Goal: Complete application form

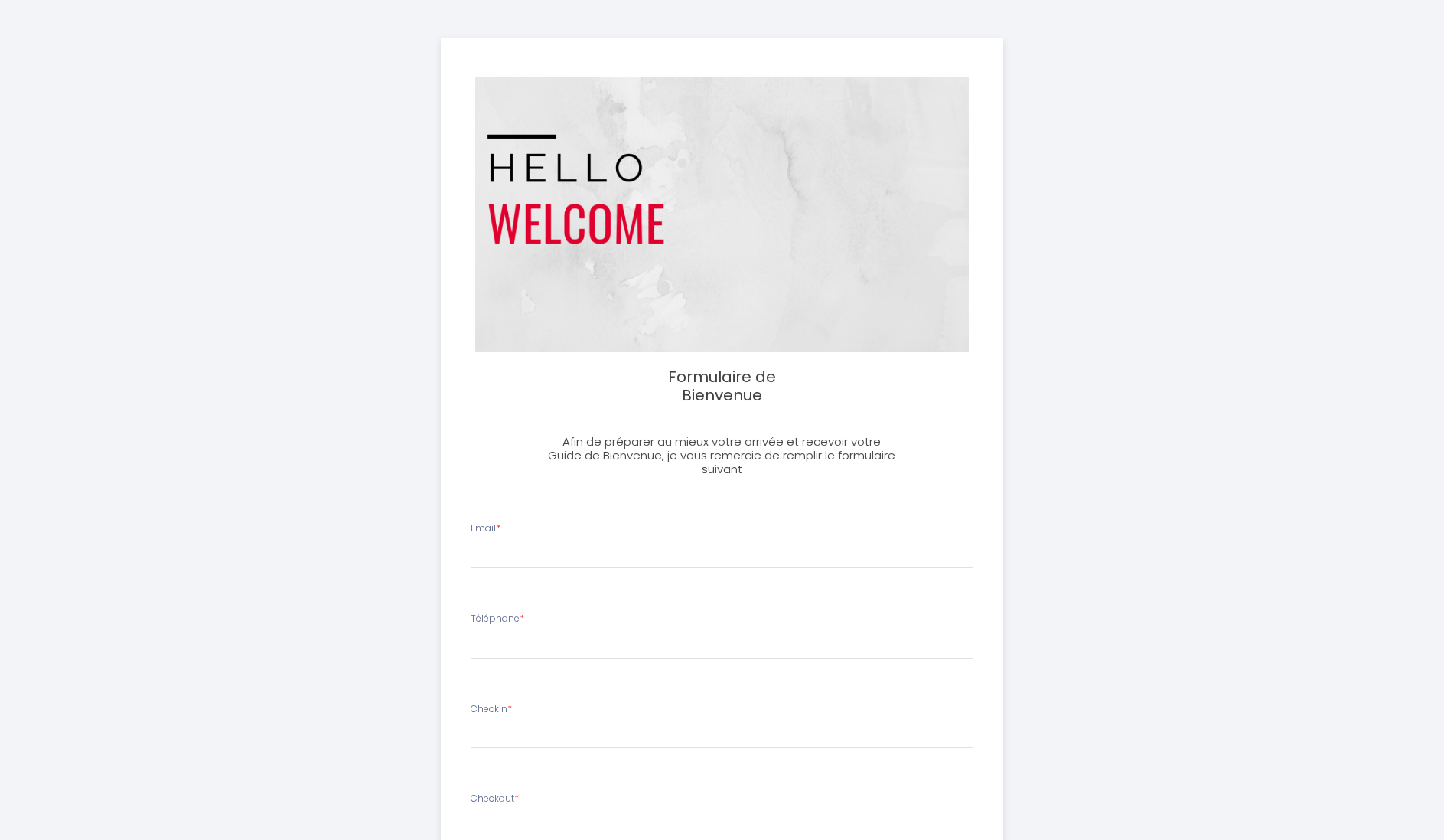
select select
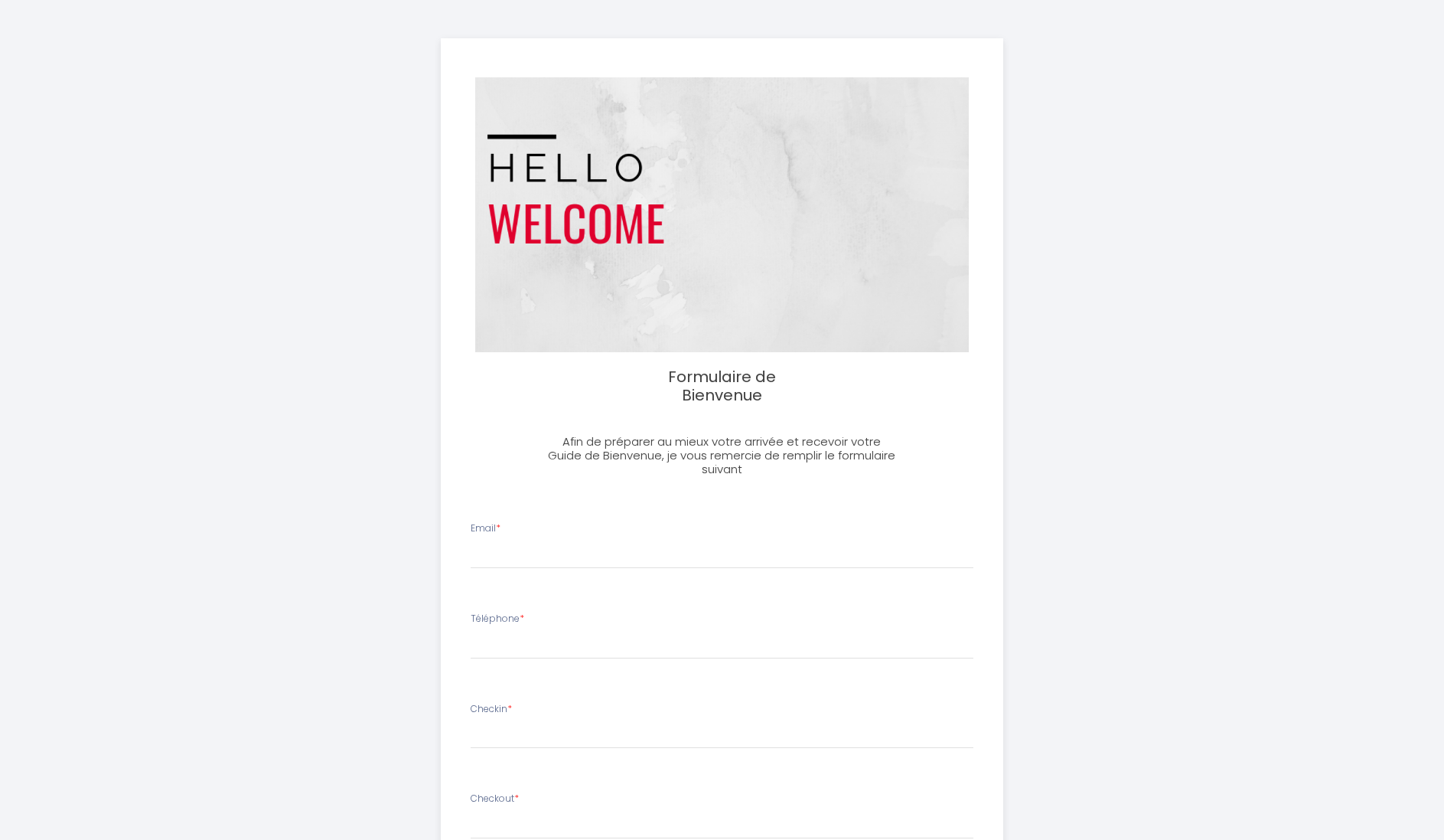
select select
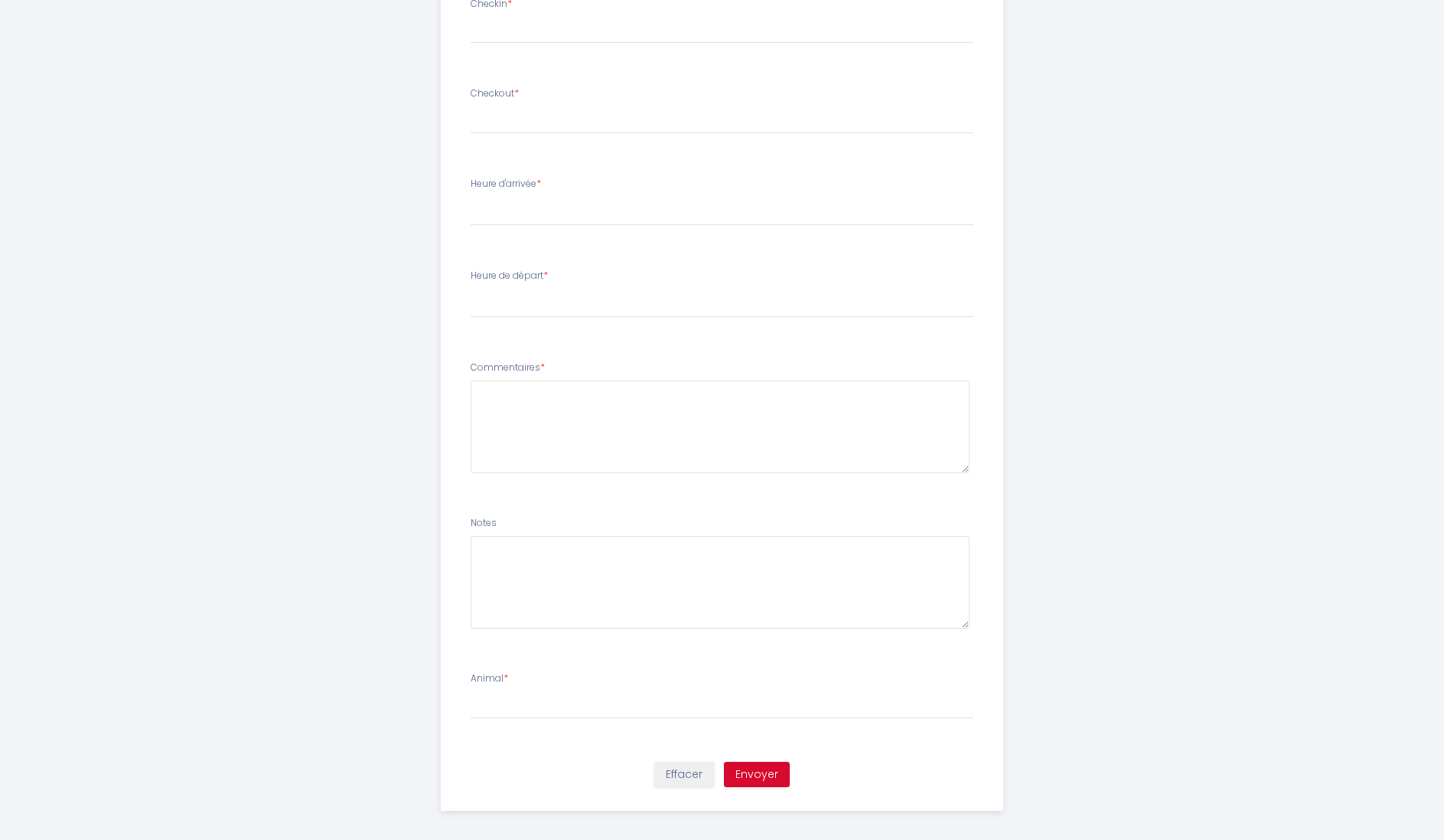
scroll to position [703, 0]
click at [800, 701] on input "Animal *" at bounding box center [722, 706] width 503 height 27
click at [800, 672] on div "Animal *" at bounding box center [721, 695] width 522 height 47
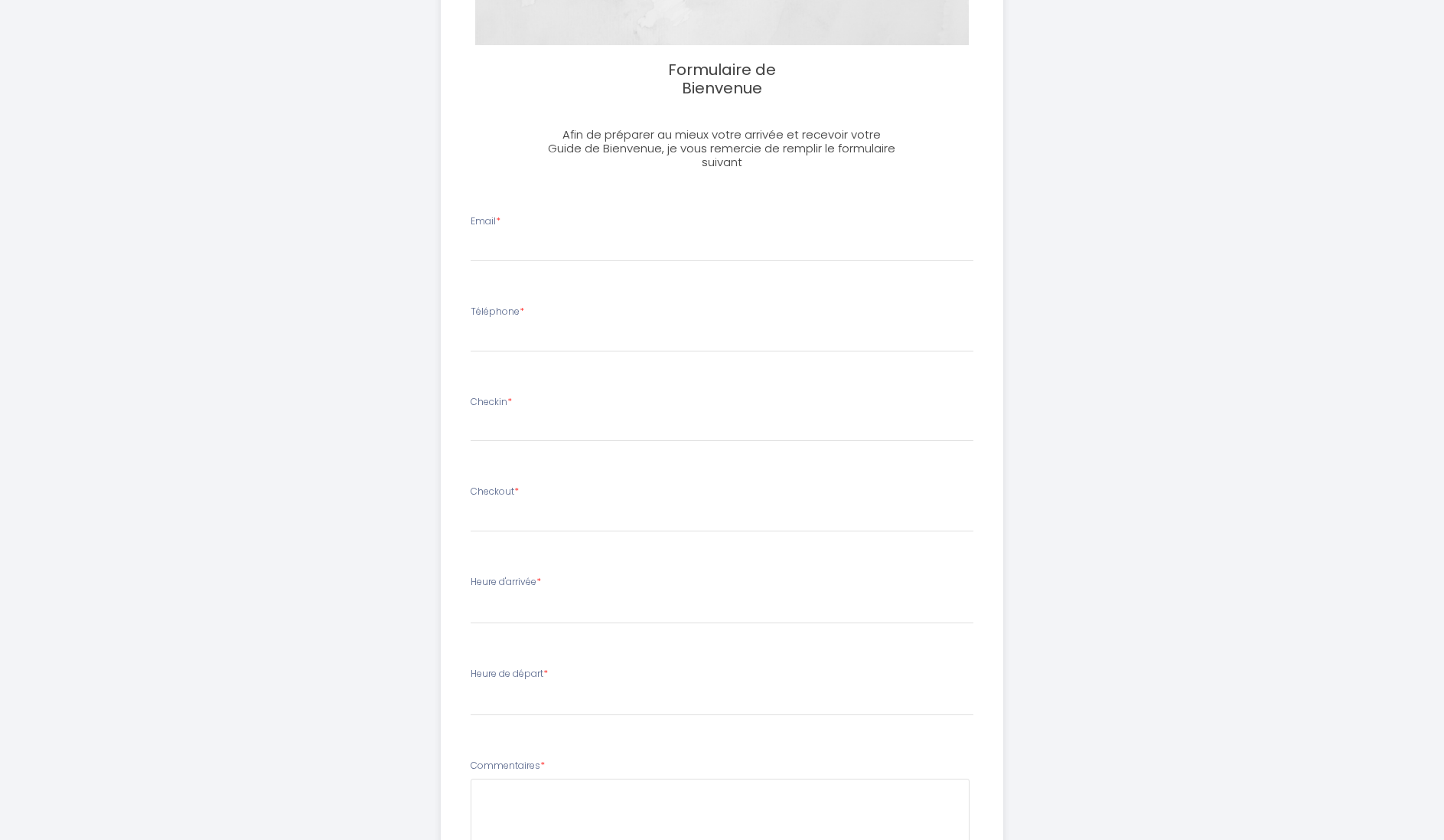
scroll to position [272, 0]
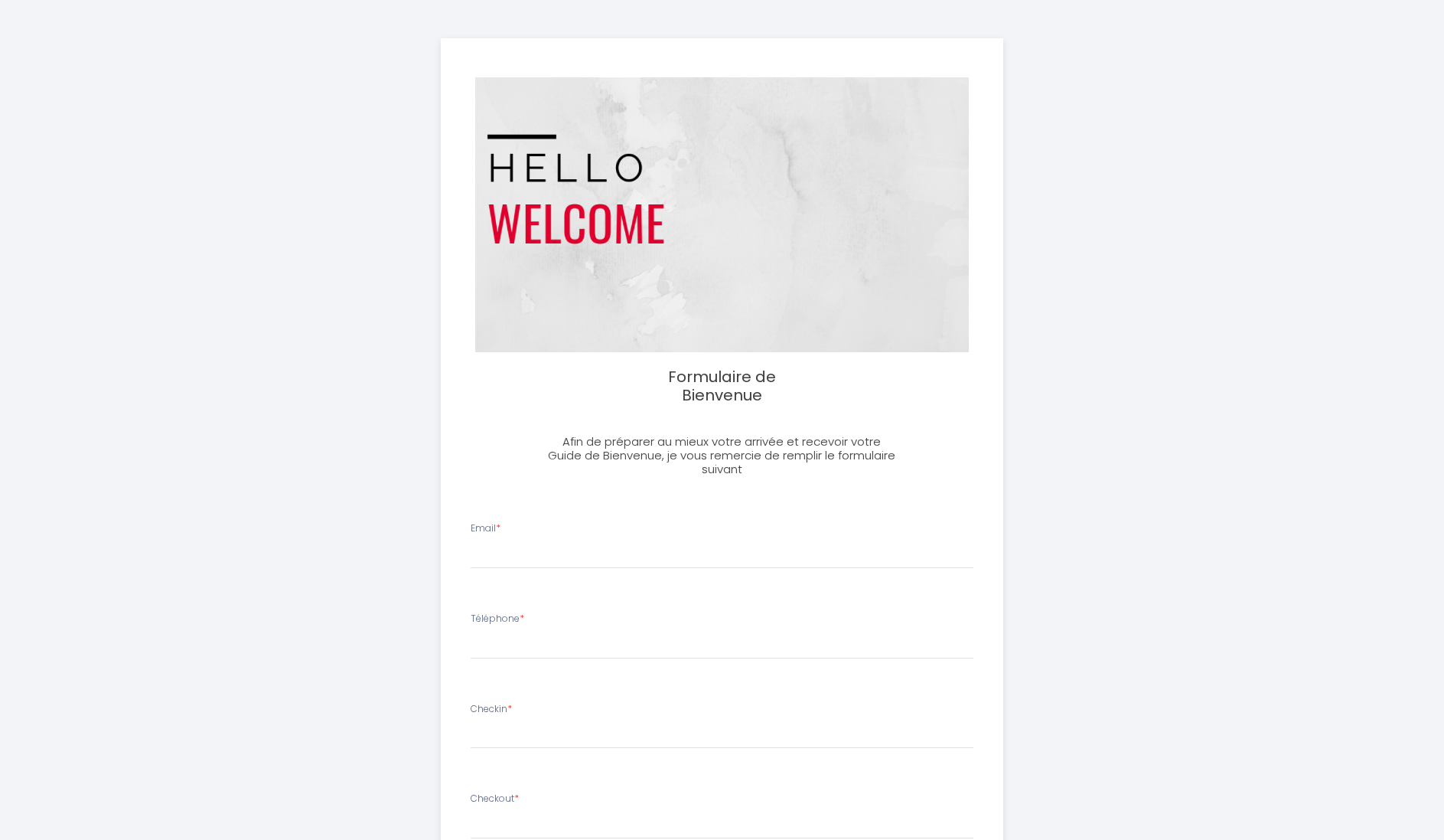
select select
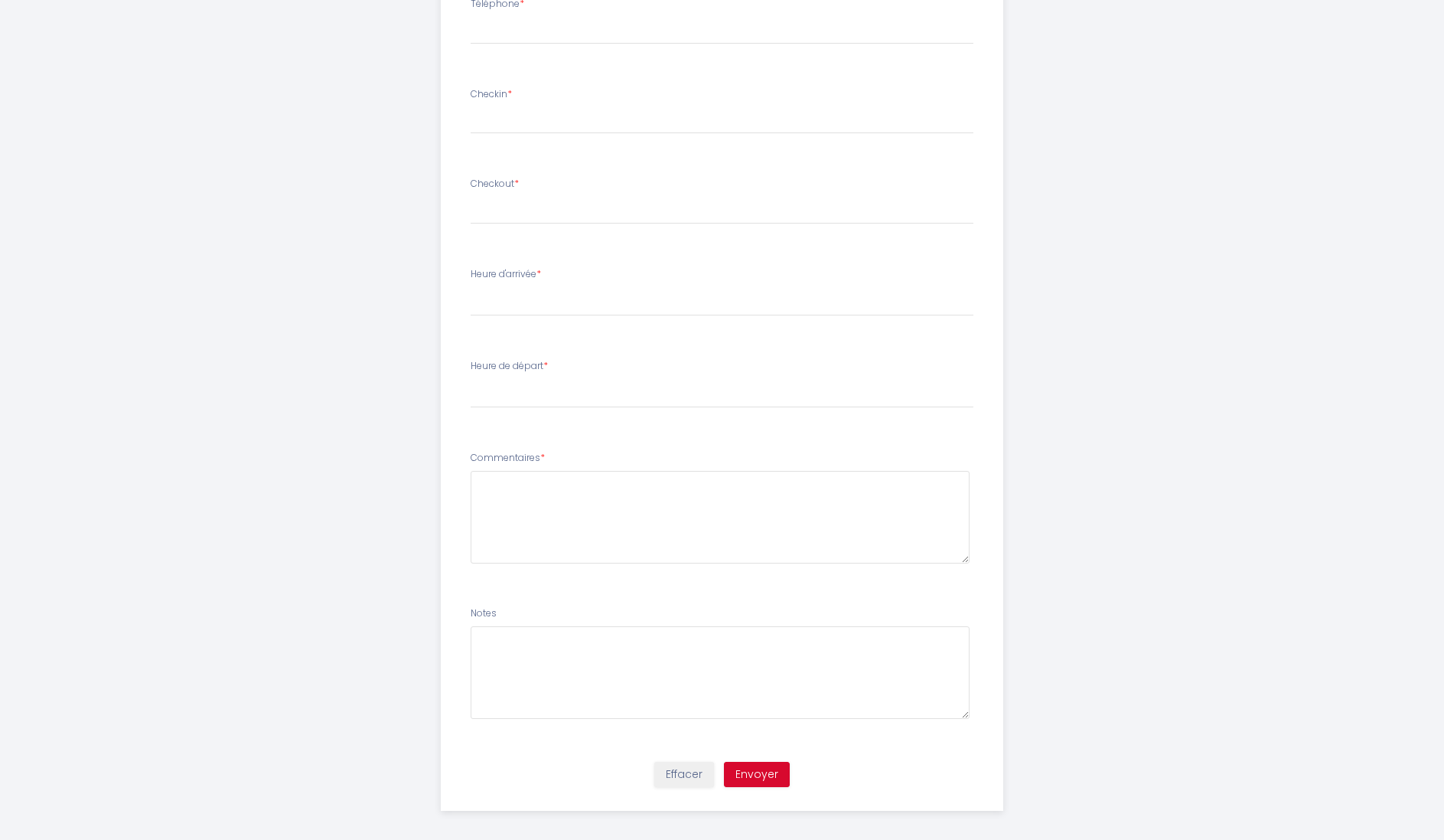
scroll to position [614, 0]
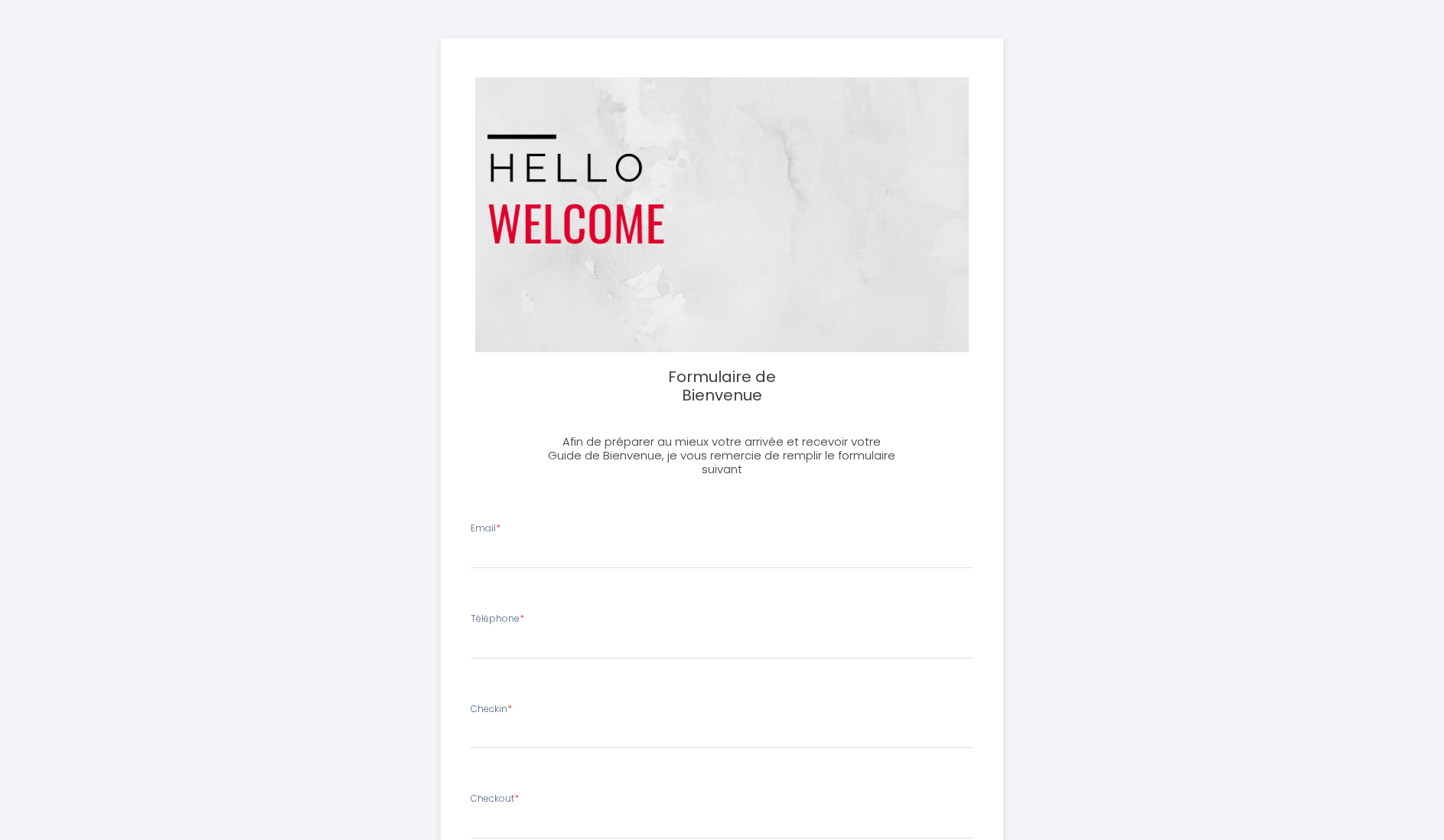
select select
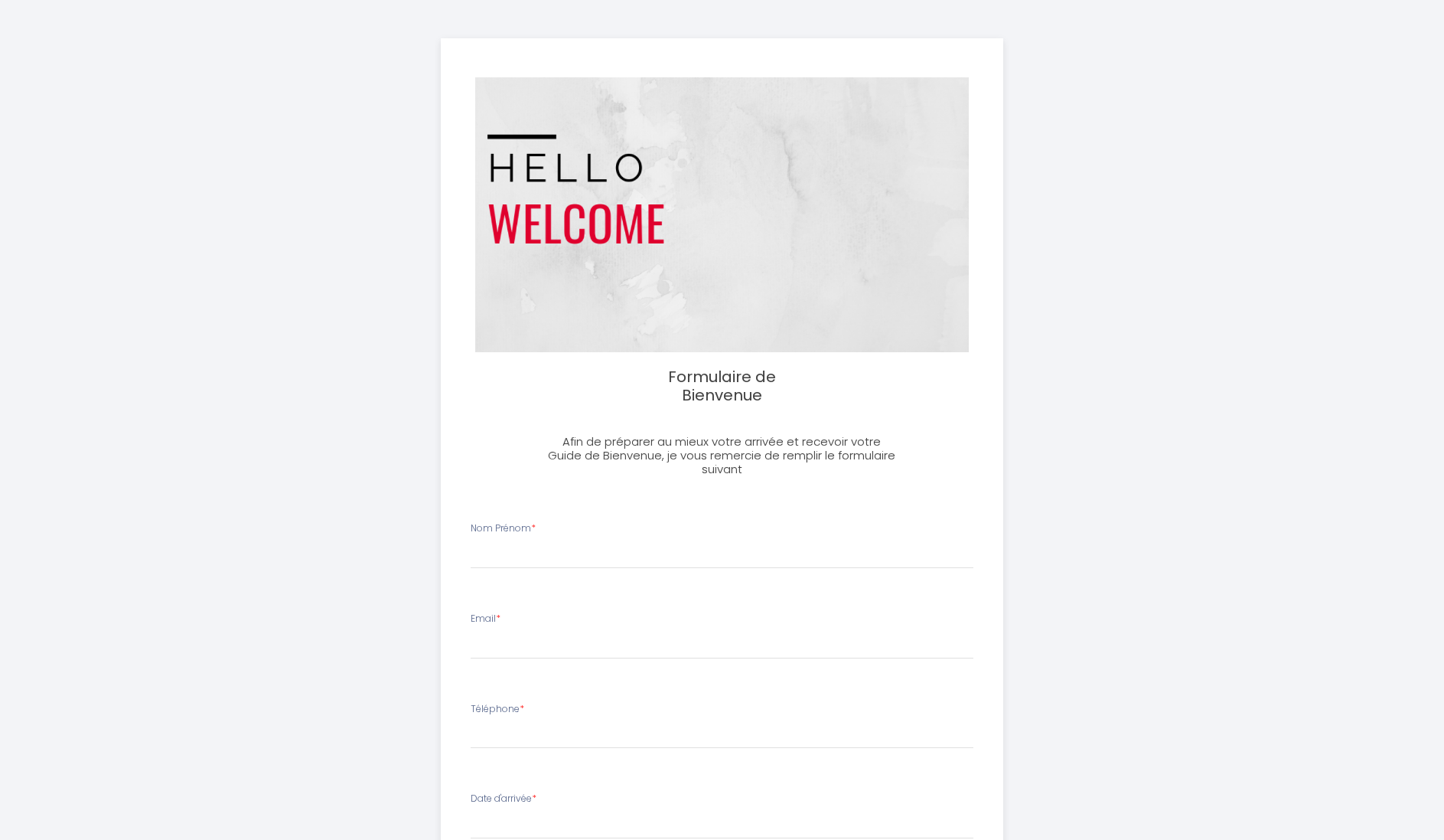
select select
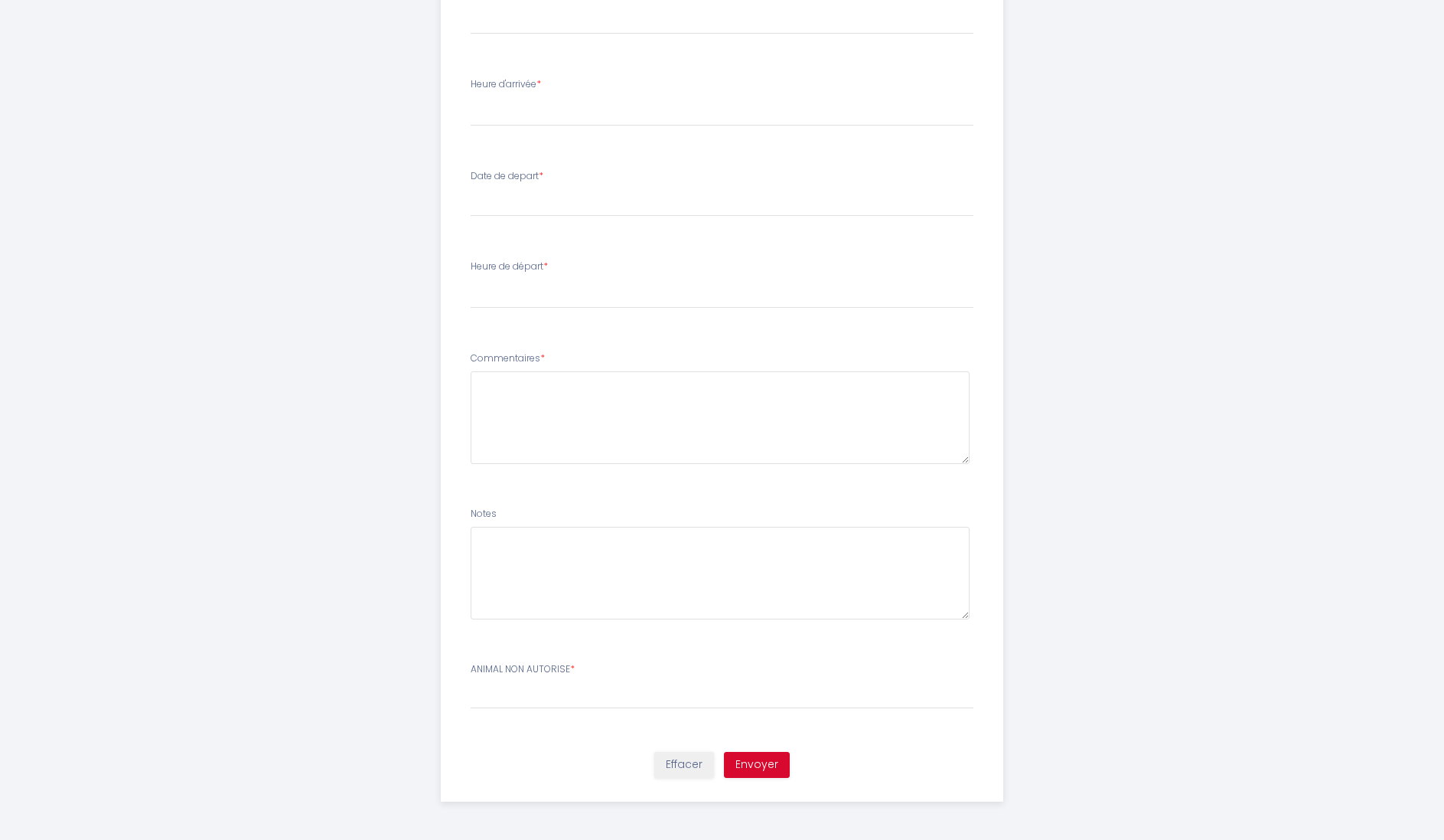
scroll to position [912, 0]
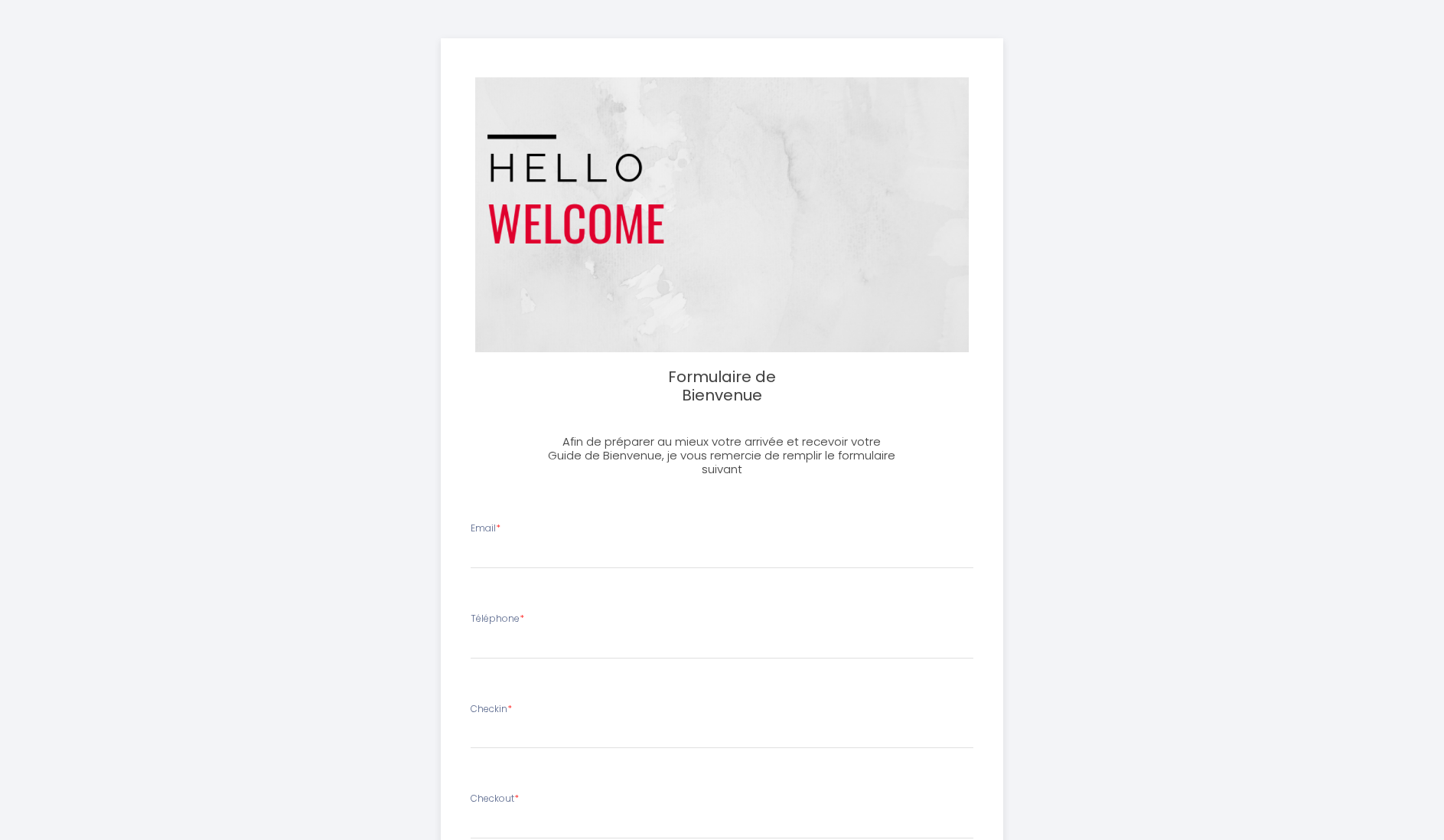
select select
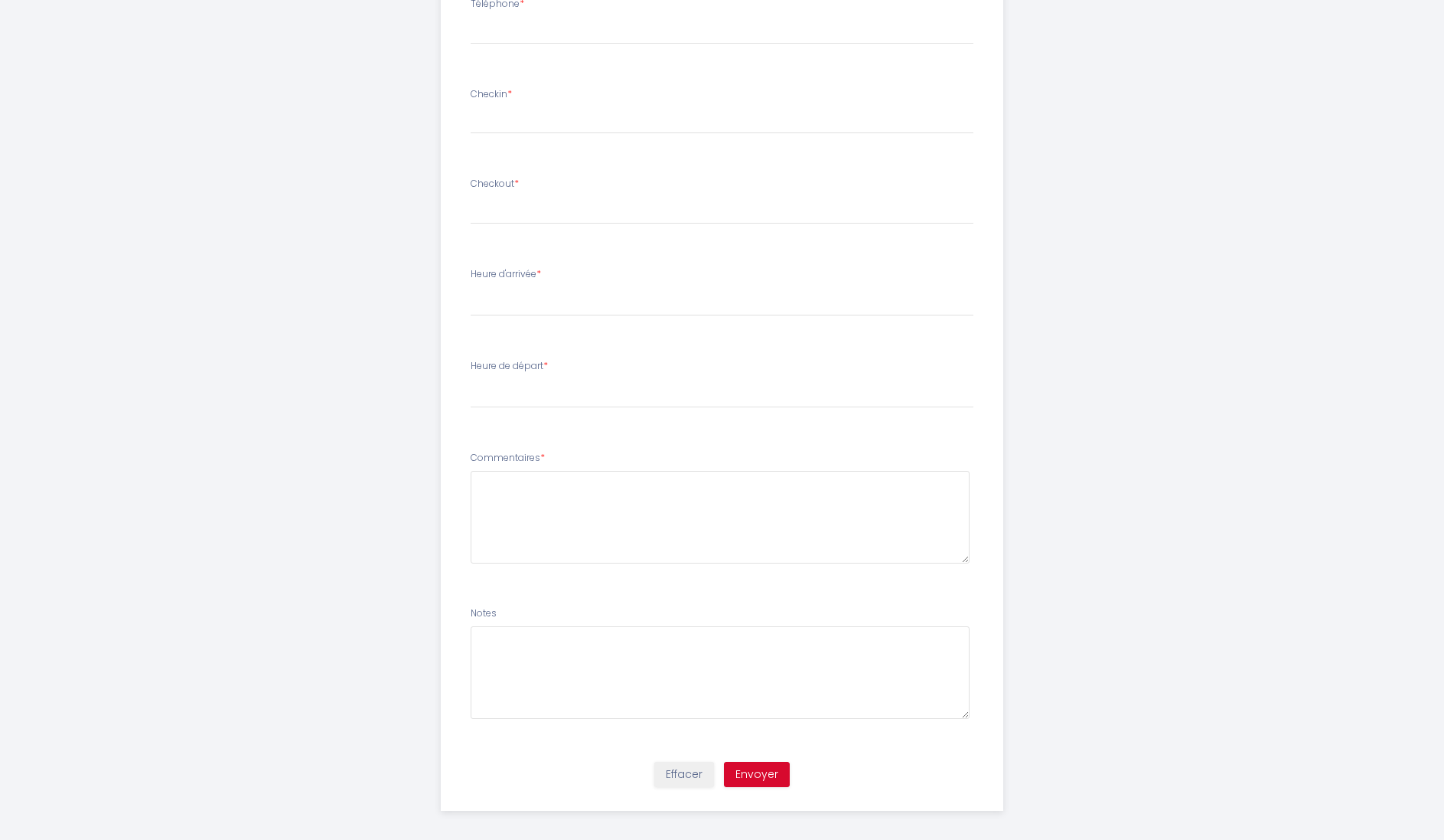
scroll to position [614, 0]
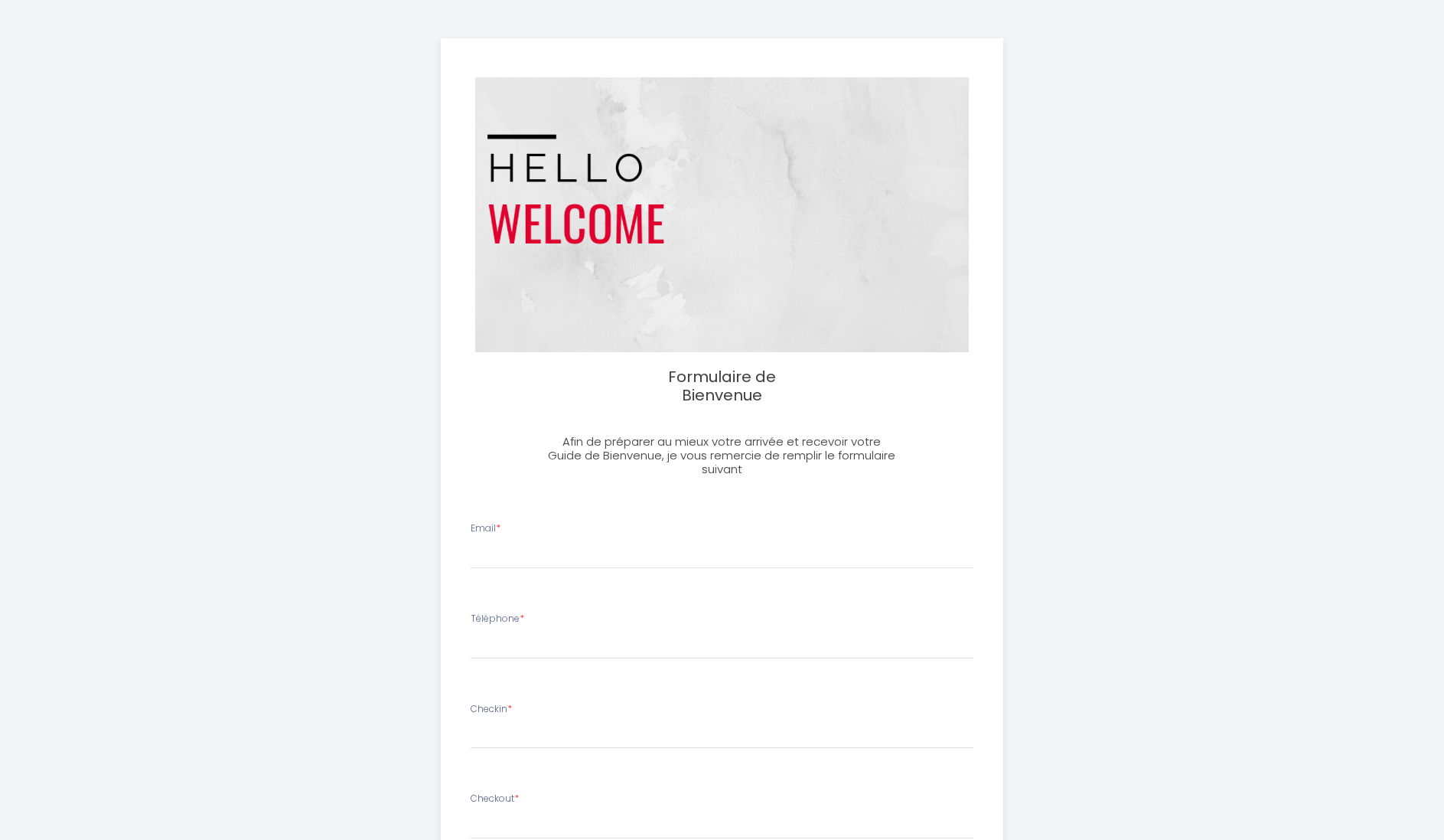
select select
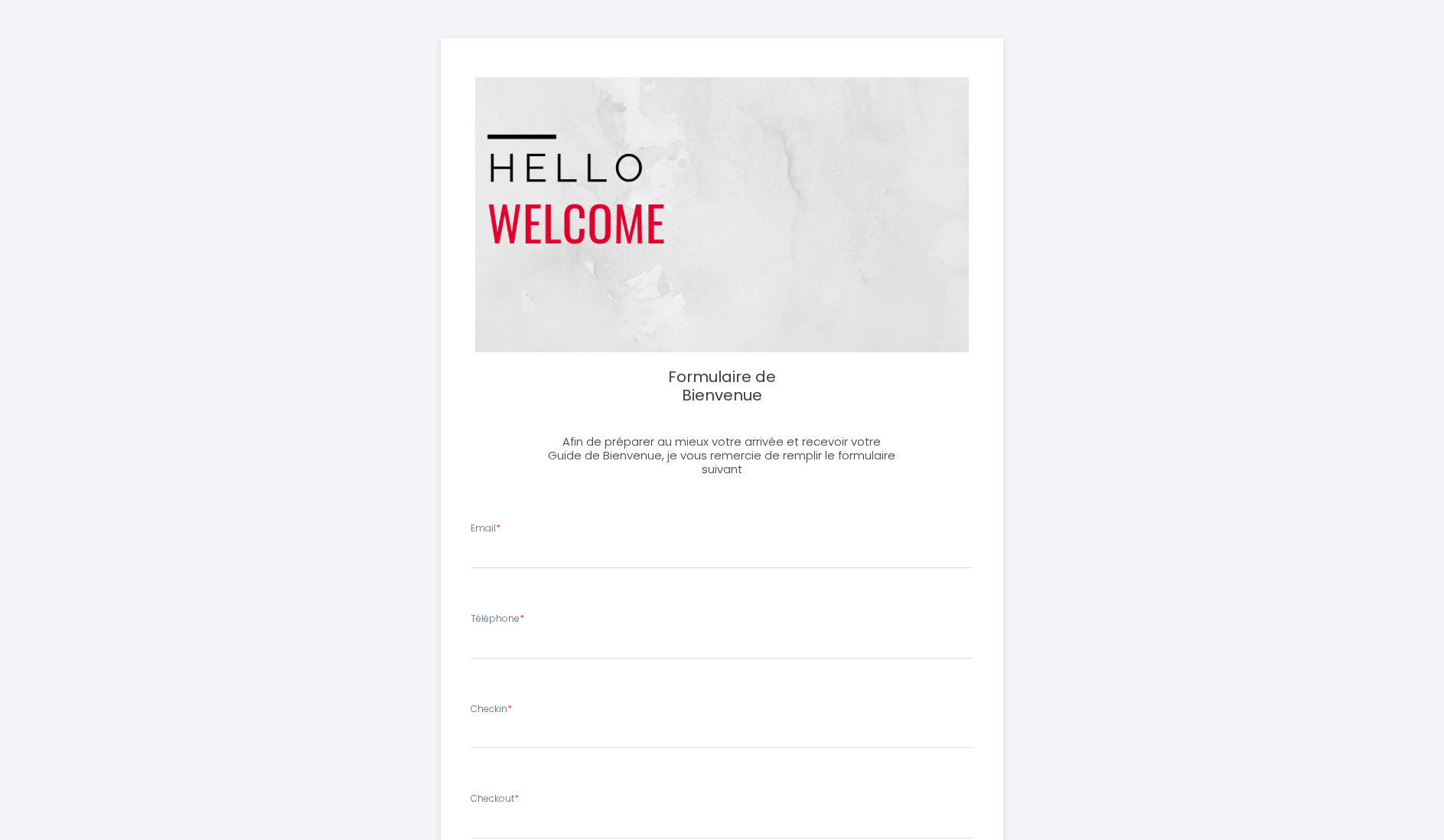
select select
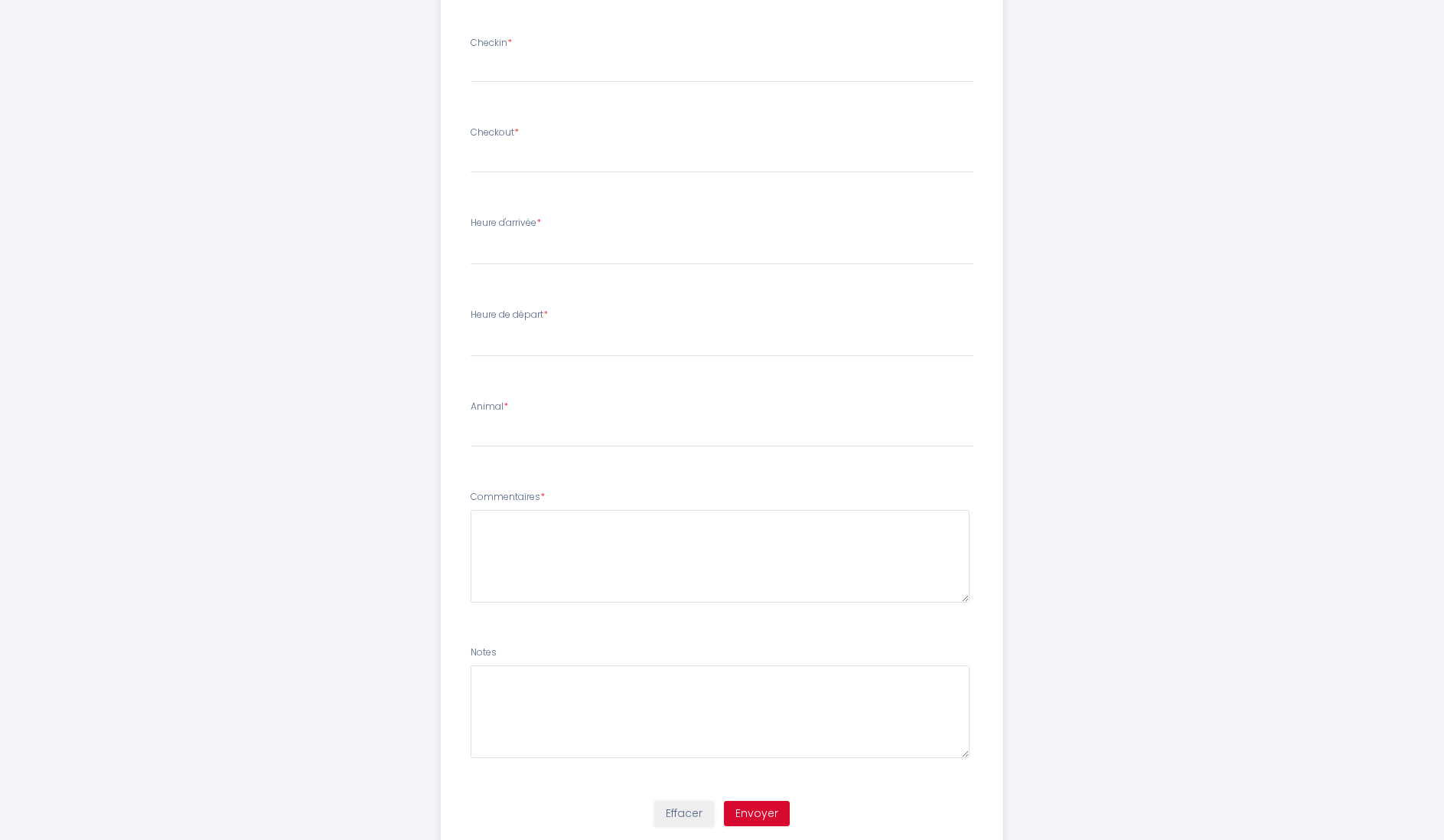
scroll to position [672, 0]
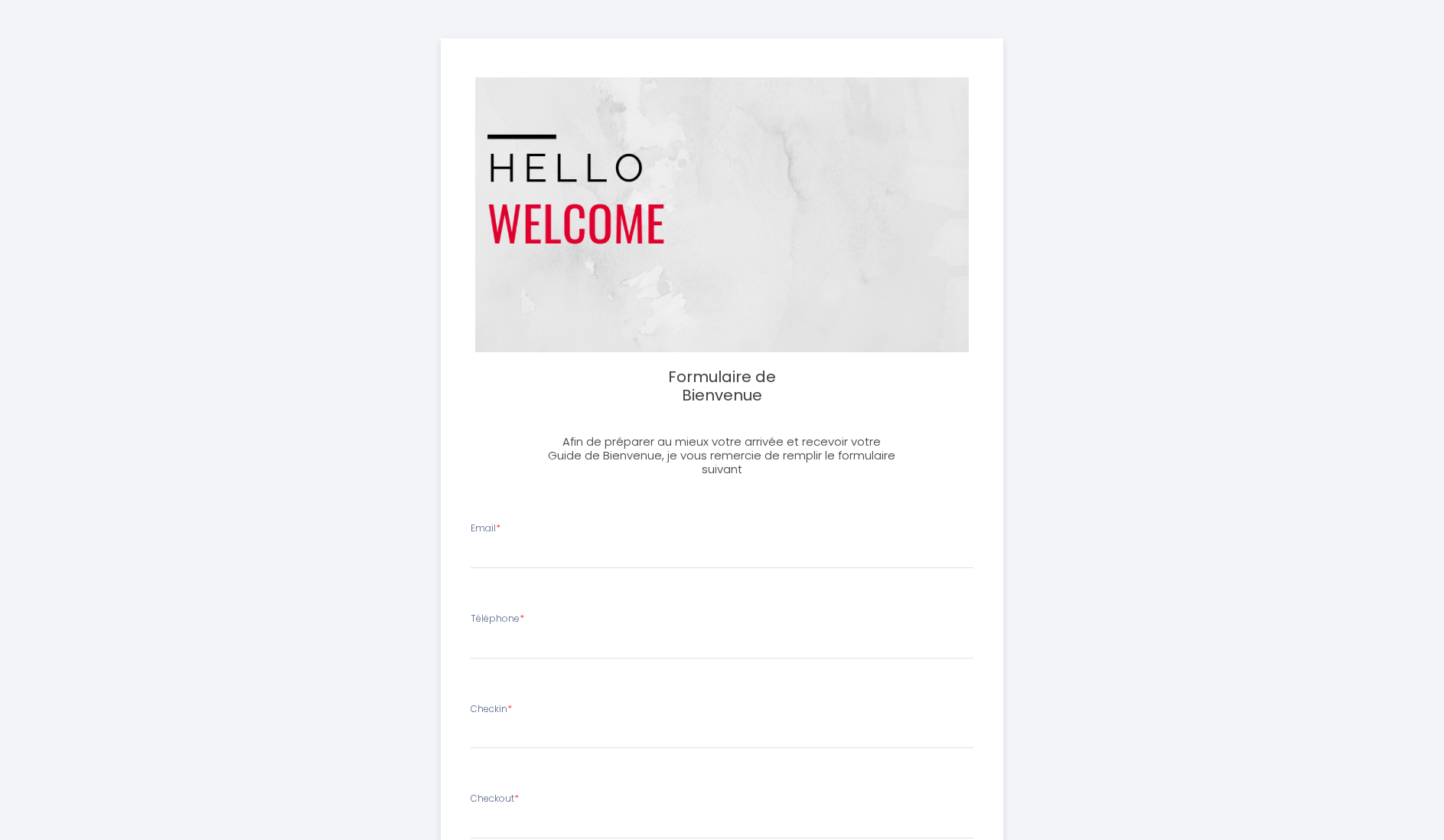
select select
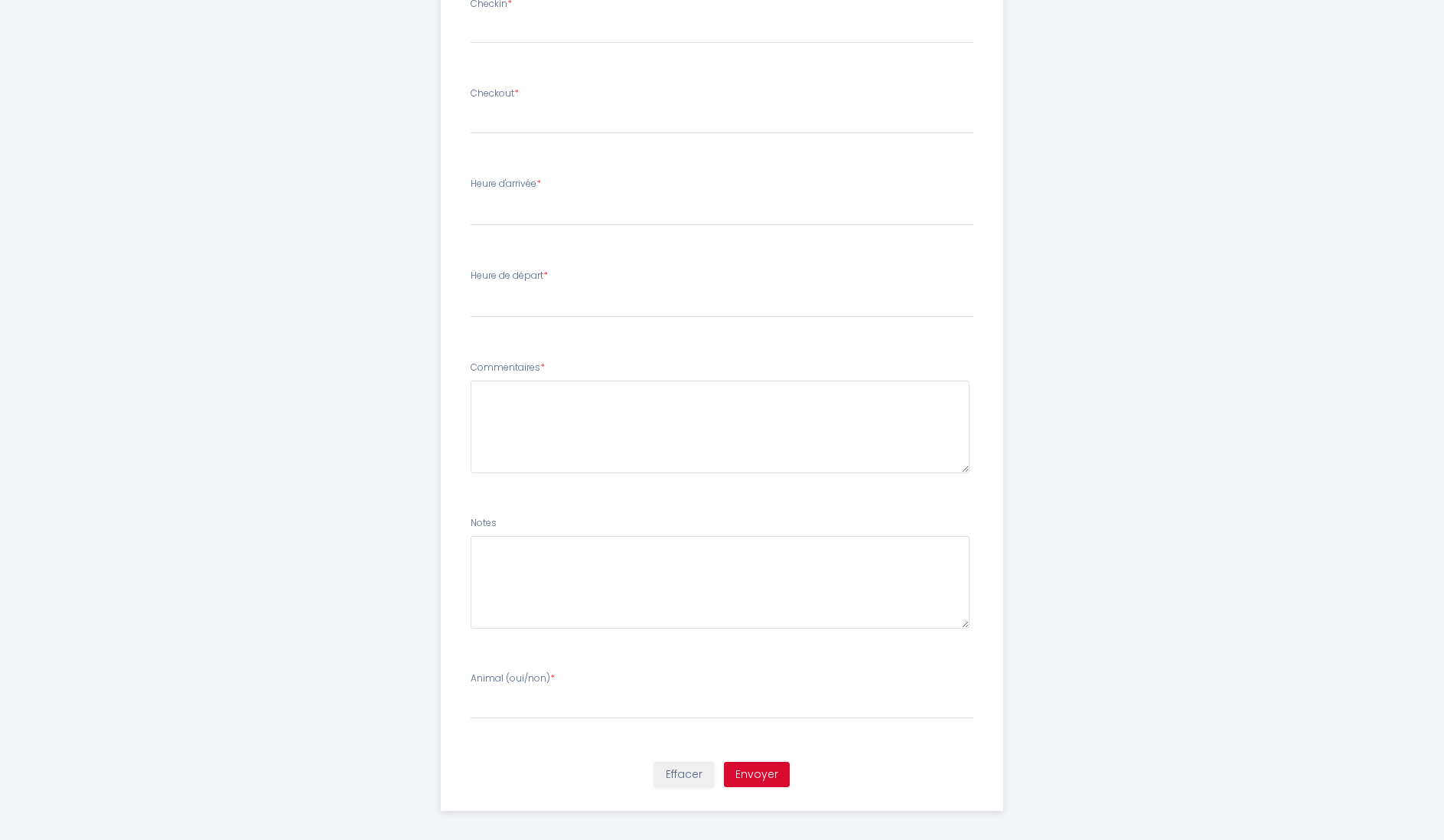
scroll to position [703, 0]
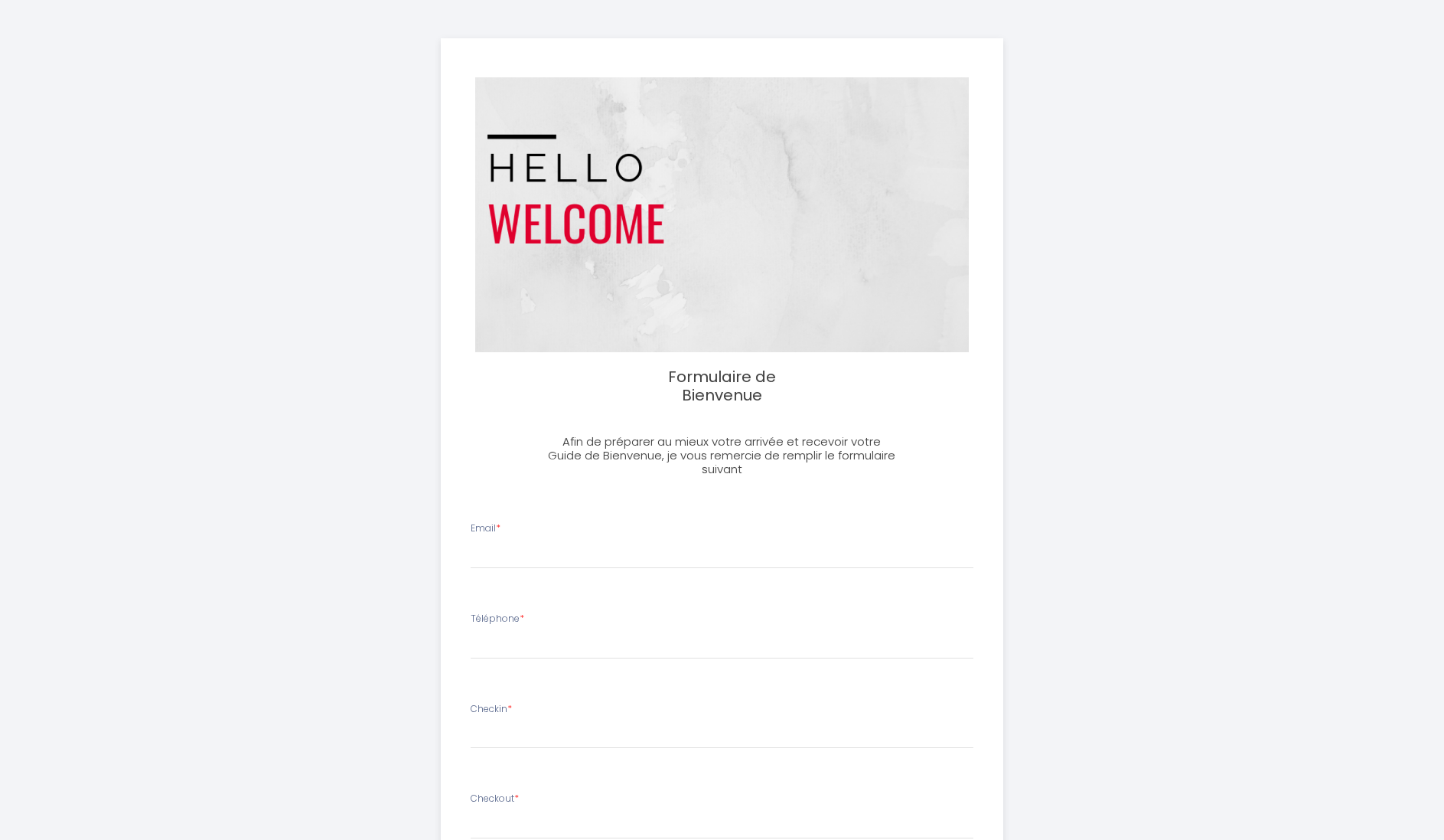
select select
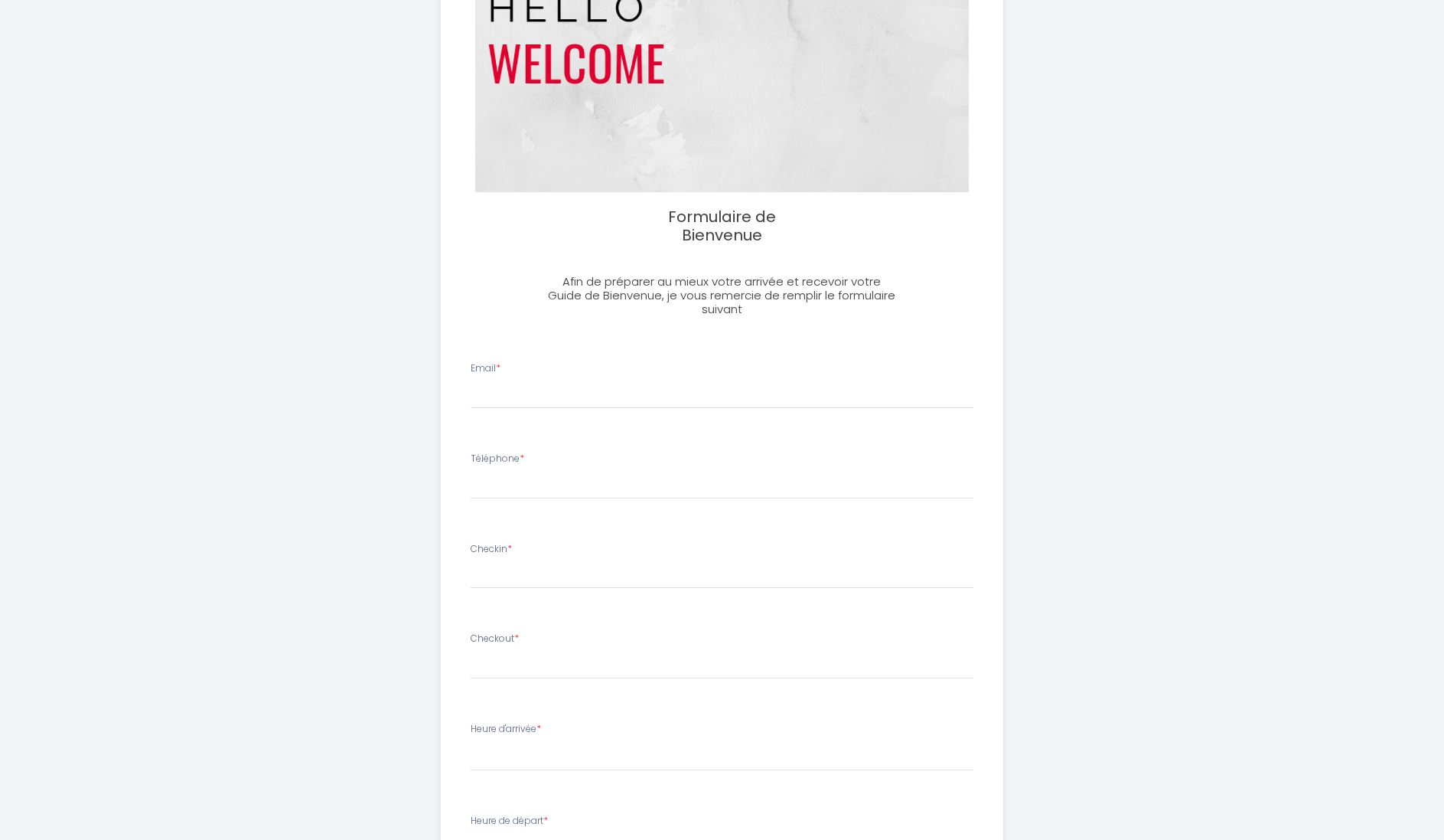
scroll to position [150, 0]
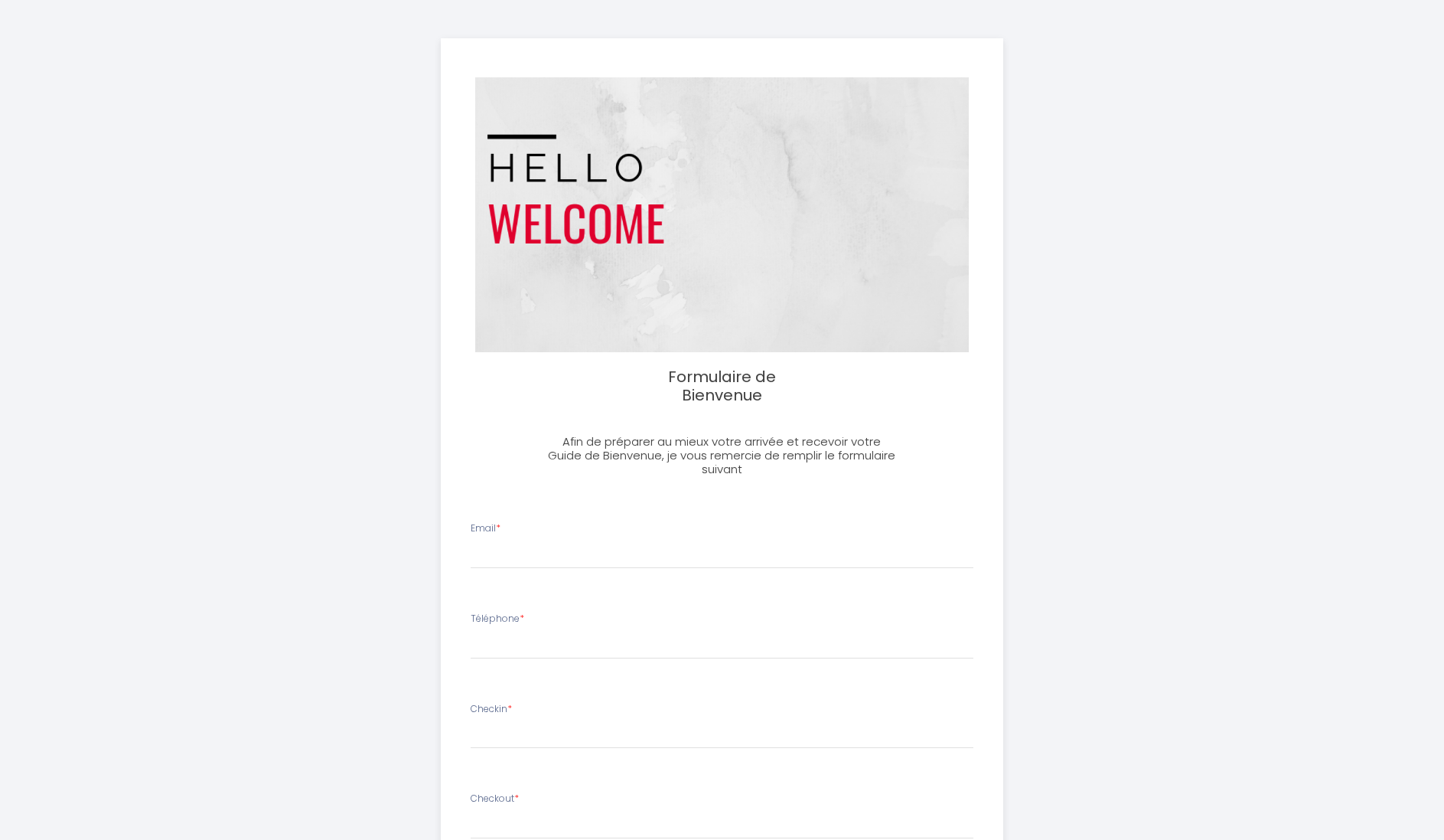
select select
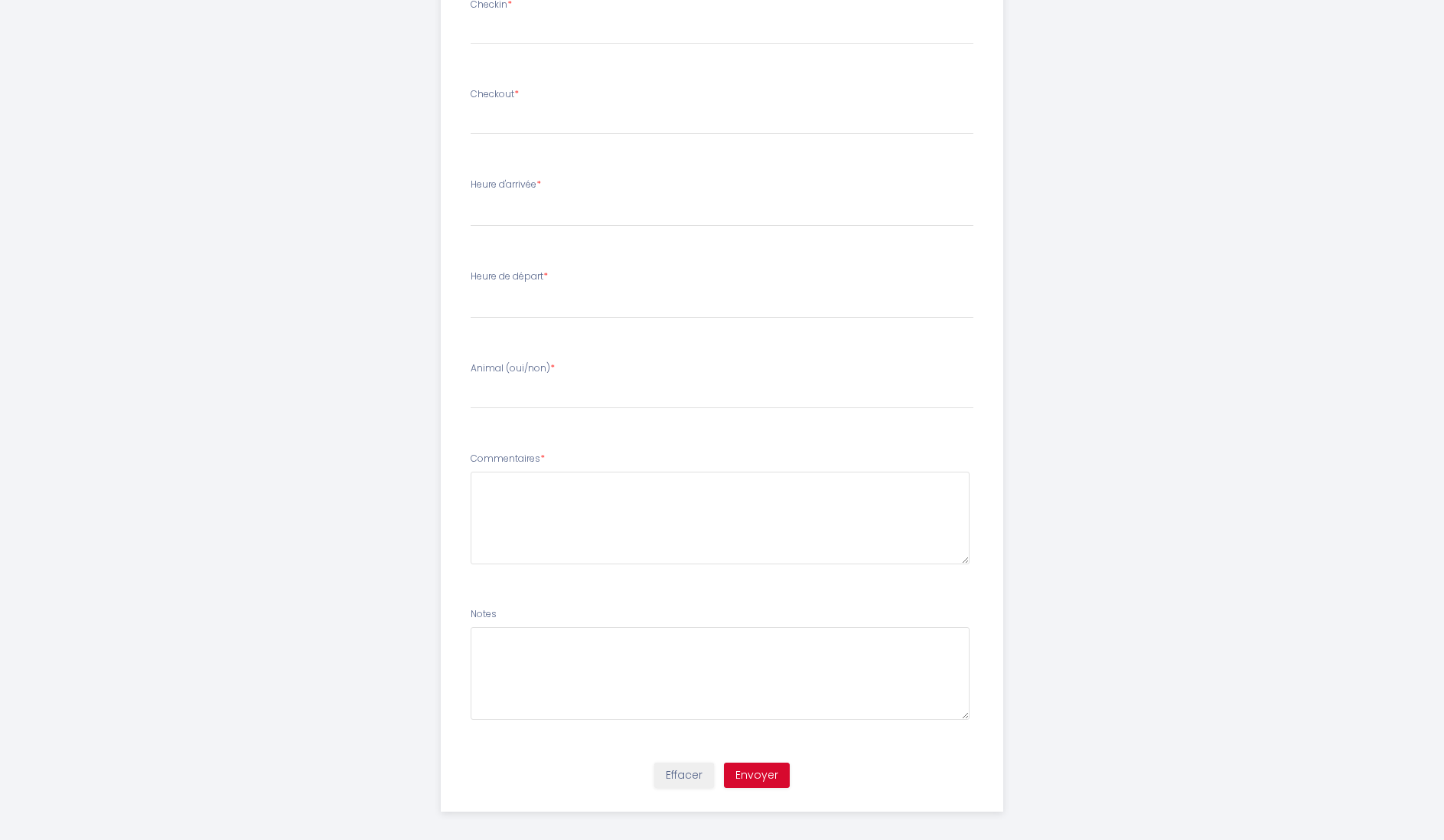
scroll to position [703, 0]
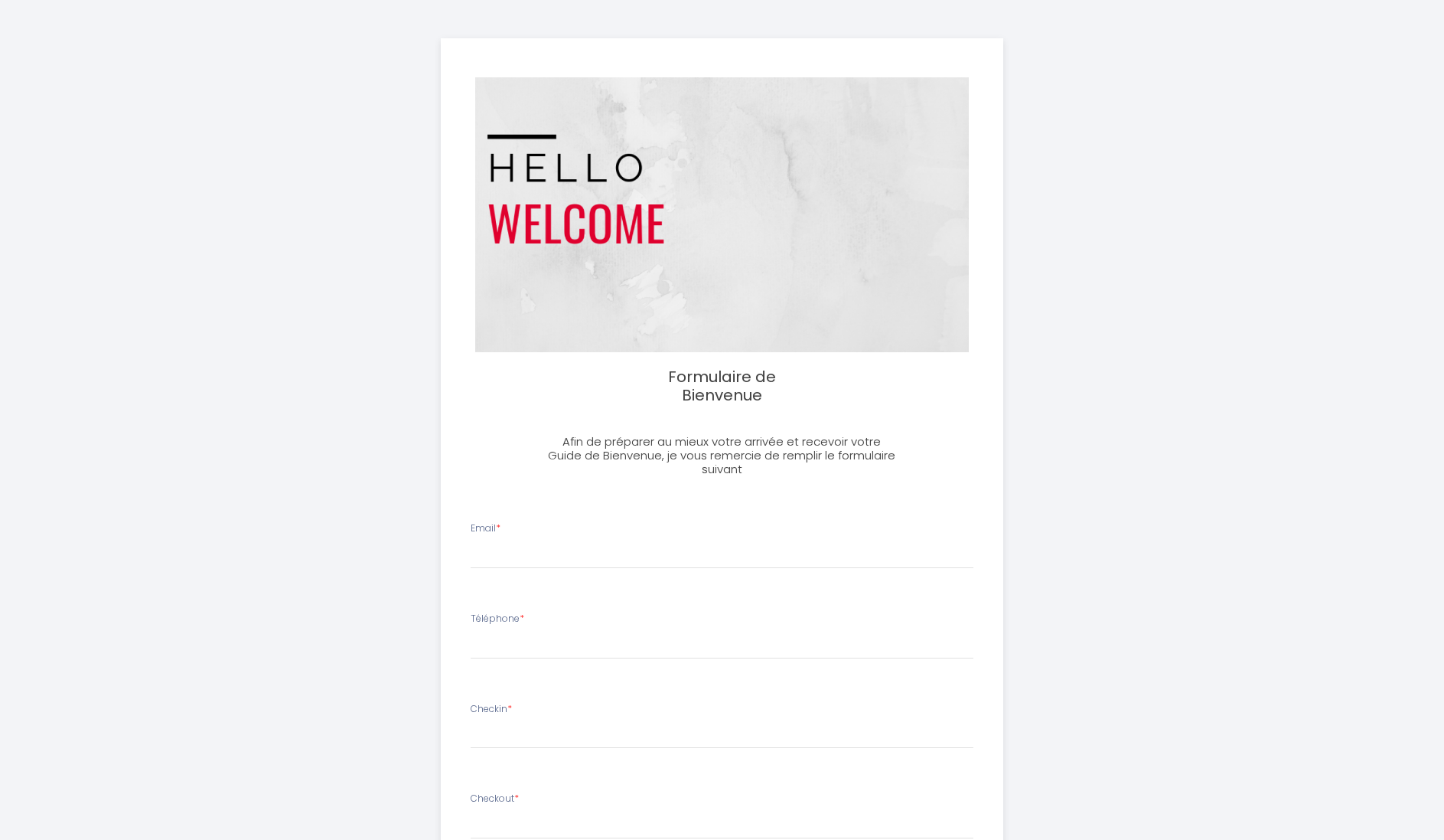
select select
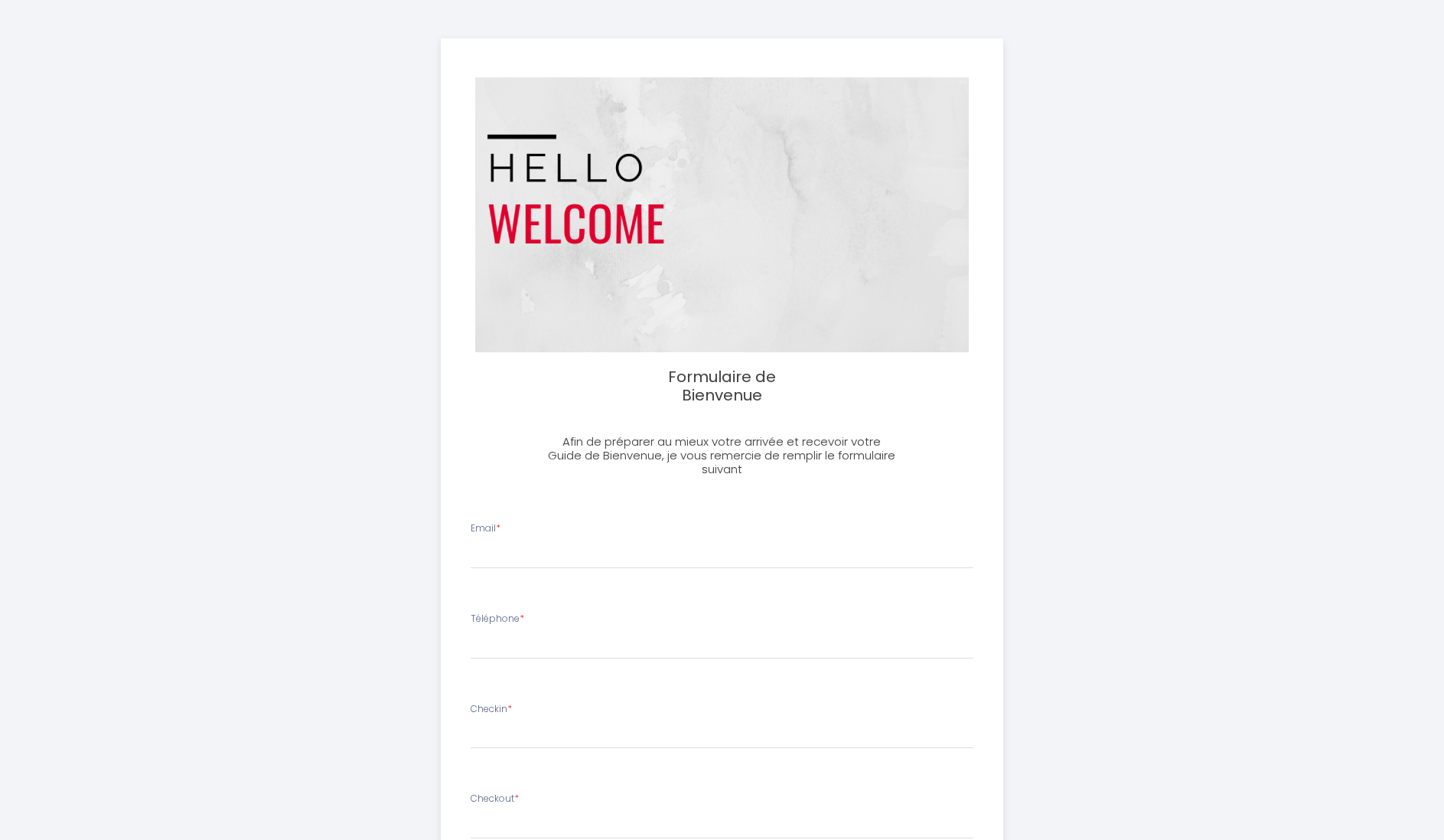
select select
